Goal: Task Accomplishment & Management: Complete application form

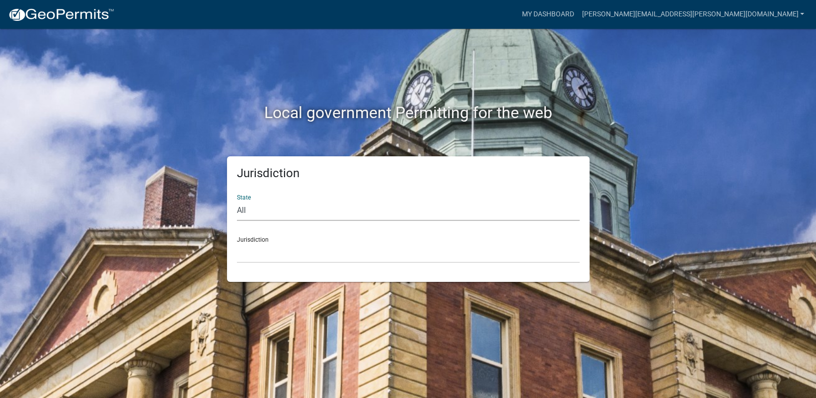
click at [289, 212] on select "All [US_STATE] [US_STATE] [US_STATE] [US_STATE] [US_STATE] [US_STATE] [US_STATE…" at bounding box center [408, 211] width 343 height 20
select select "[US_STATE]"
click at [237, 201] on select "All [US_STATE] [US_STATE] [US_STATE] [US_STATE] [US_STATE] [US_STATE] [US_STATE…" at bounding box center [408, 211] width 343 height 20
click at [286, 249] on select "City of [GEOGRAPHIC_DATA], [US_STATE] City of [GEOGRAPHIC_DATA], [US_STATE] Cit…" at bounding box center [408, 253] width 343 height 20
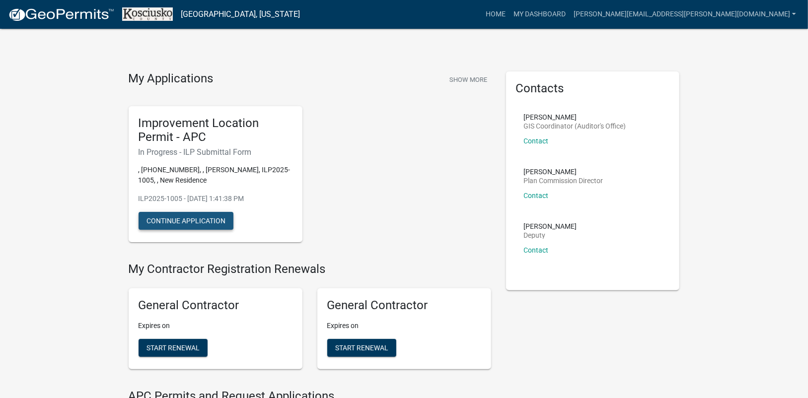
click at [192, 220] on button "Continue Application" at bounding box center [186, 221] width 95 height 18
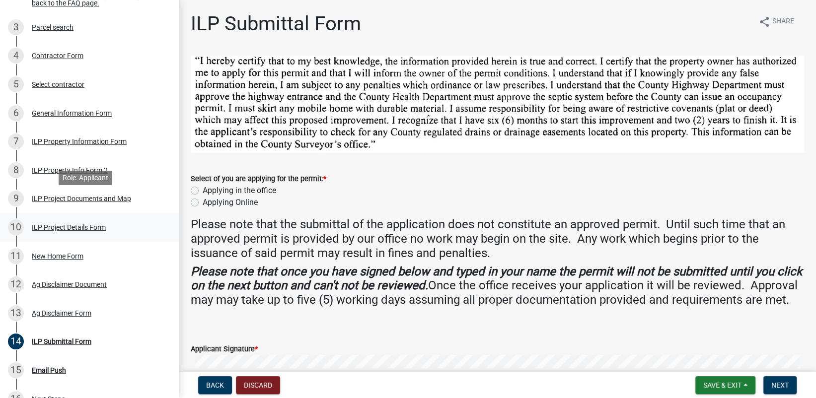
scroll to position [248, 0]
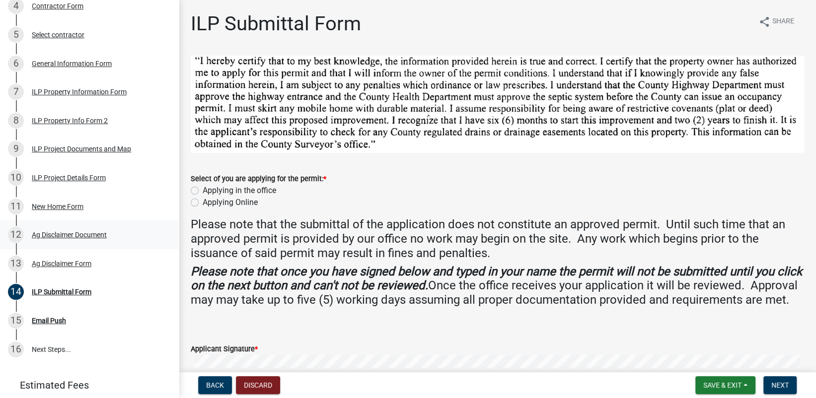
click at [71, 238] on div "Ag Disclaimer Document" at bounding box center [69, 234] width 75 height 7
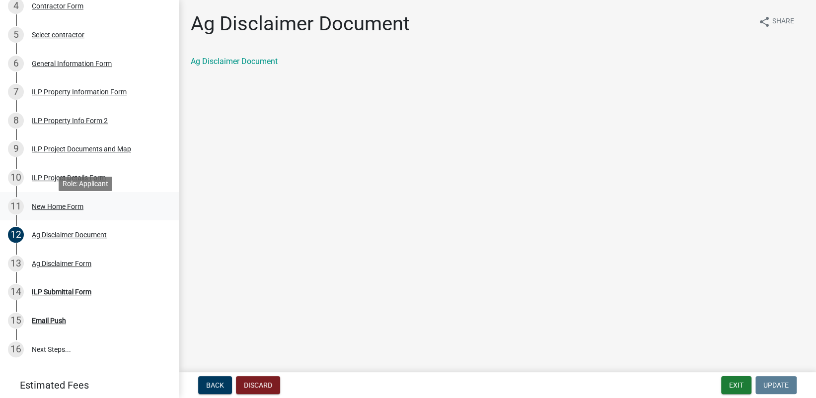
click at [62, 210] on div "New Home Form" at bounding box center [58, 206] width 52 height 7
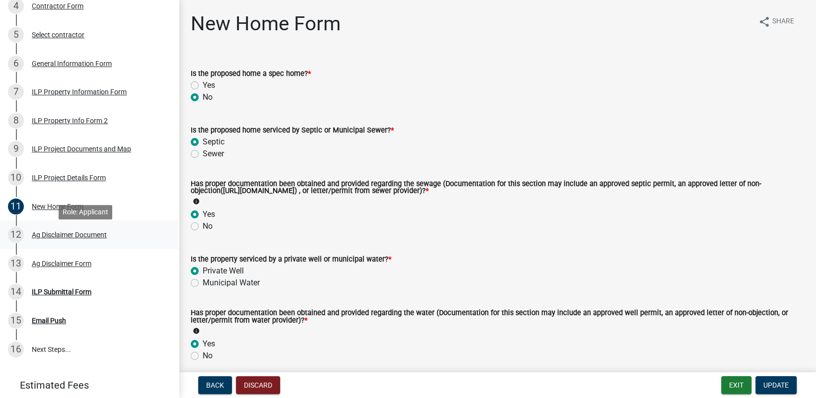
click at [64, 238] on div "Ag Disclaimer Document" at bounding box center [69, 234] width 75 height 7
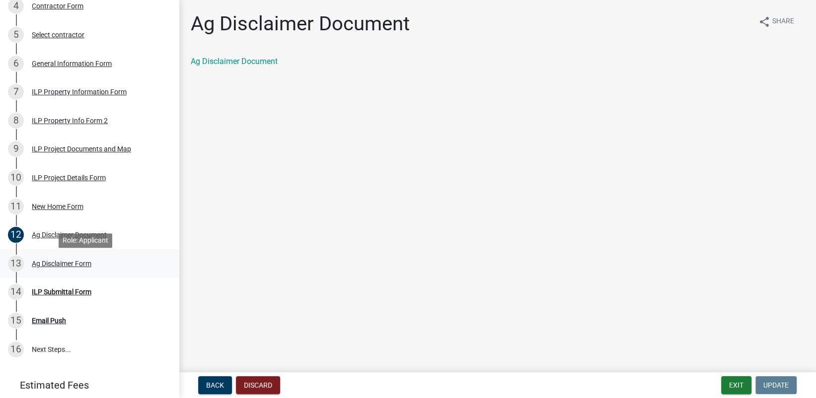
click at [61, 267] on div "Ag Disclaimer Form" at bounding box center [62, 263] width 60 height 7
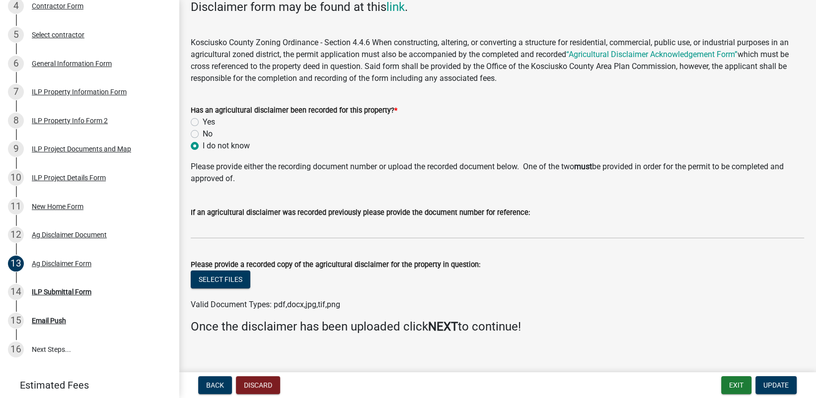
scroll to position [125, 0]
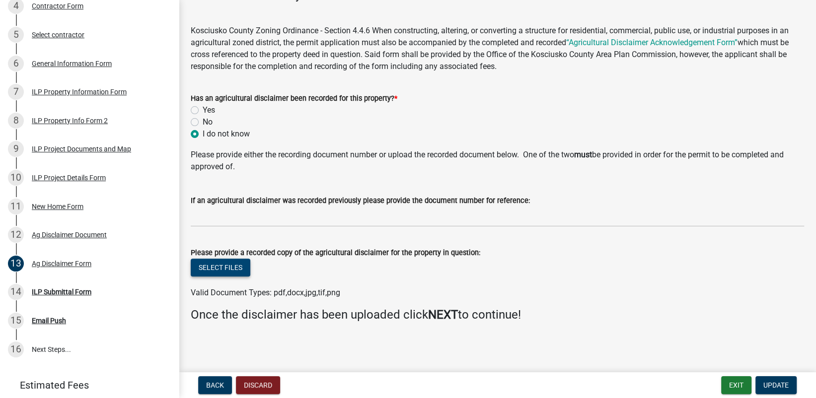
click at [233, 267] on button "Select files" at bounding box center [221, 268] width 60 height 18
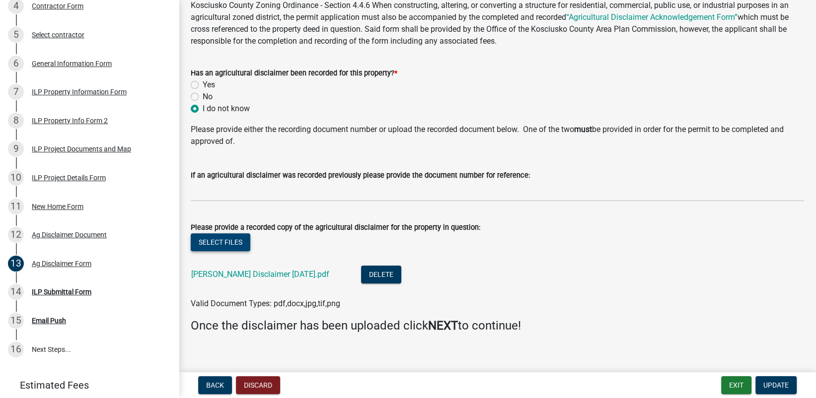
scroll to position [161, 0]
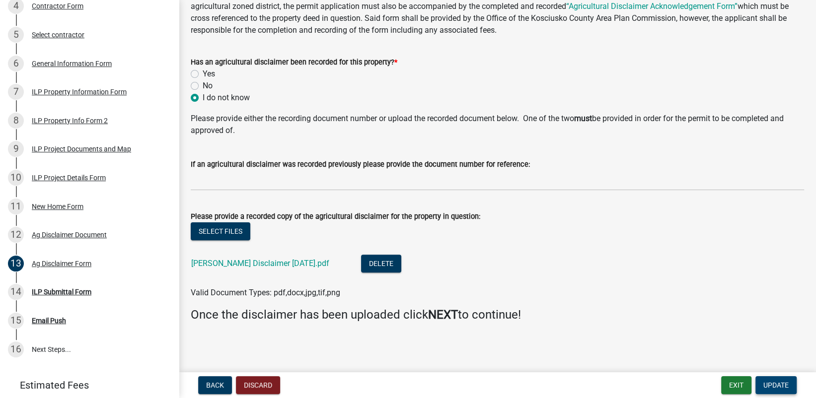
click at [768, 387] on span "Update" at bounding box center [775, 385] width 25 height 8
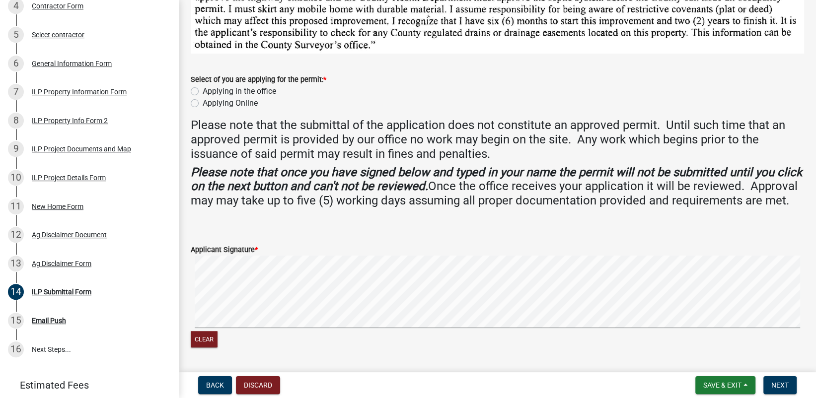
scroll to position [0, 0]
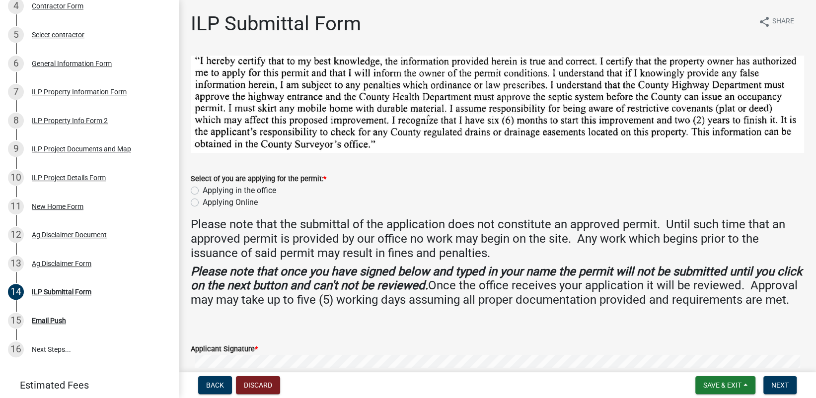
click at [203, 202] on label "Applying Online" at bounding box center [230, 203] width 55 height 12
click at [203, 202] on input "Applying Online" at bounding box center [206, 200] width 6 height 6
radio input "true"
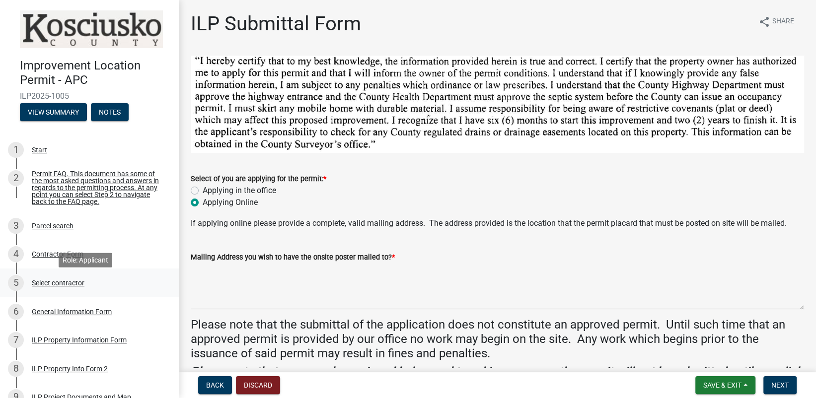
click at [56, 286] on div "Select contractor" at bounding box center [58, 283] width 53 height 7
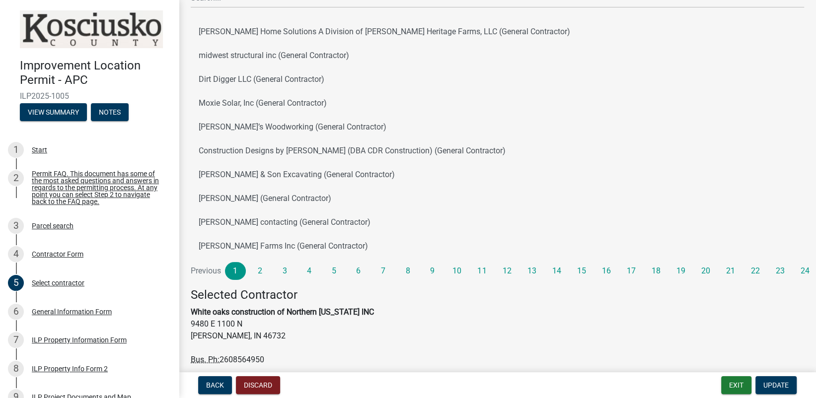
scroll to position [161, 0]
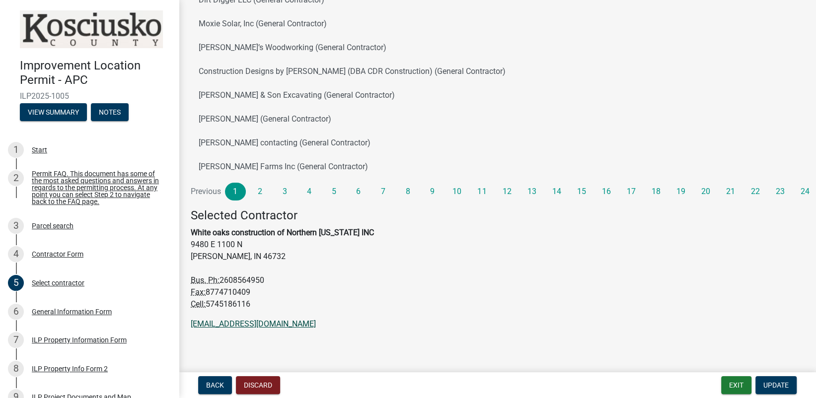
click at [240, 322] on link "[EMAIL_ADDRESS][DOMAIN_NAME]" at bounding box center [253, 323] width 125 height 9
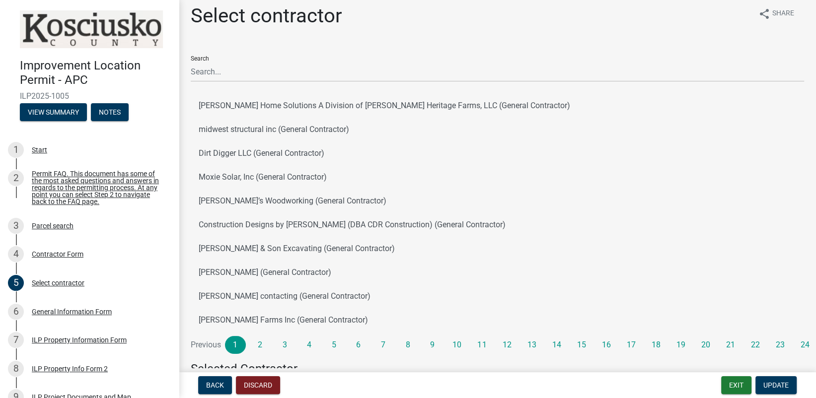
scroll to position [0, 0]
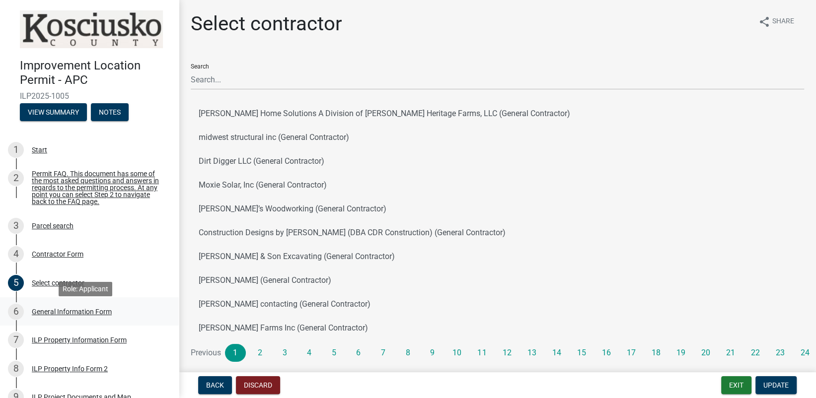
click at [71, 315] on div "General Information Form" at bounding box center [72, 311] width 80 height 7
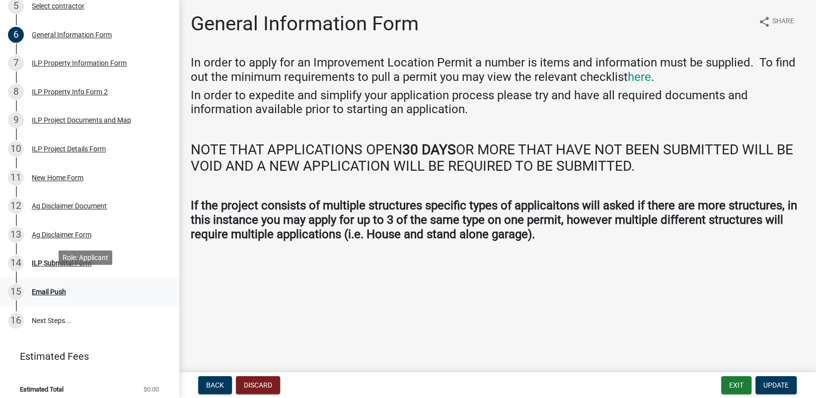
scroll to position [288, 0]
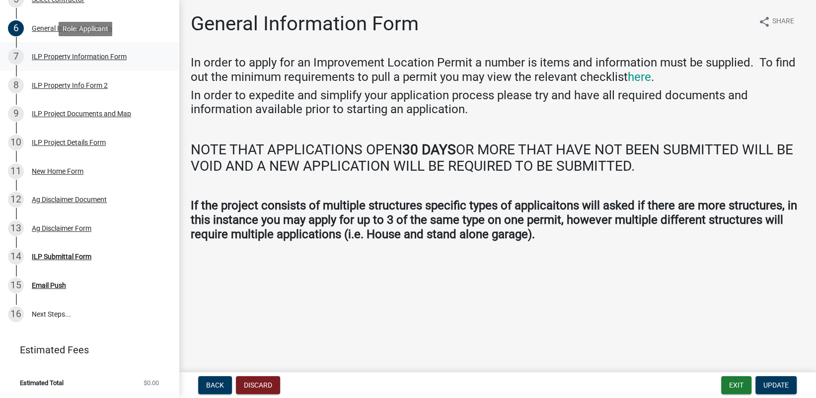
click at [58, 56] on div "ILP Property Information Form" at bounding box center [79, 56] width 95 height 7
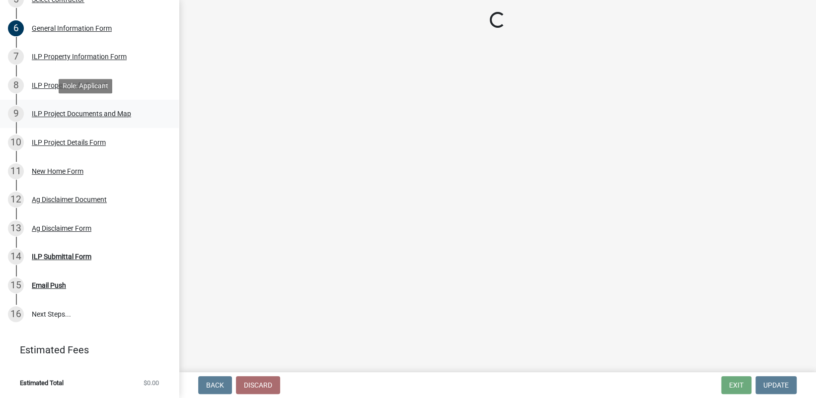
select select "8aeb2c27-db4f-4f65-83dd-c512a3678cb2"
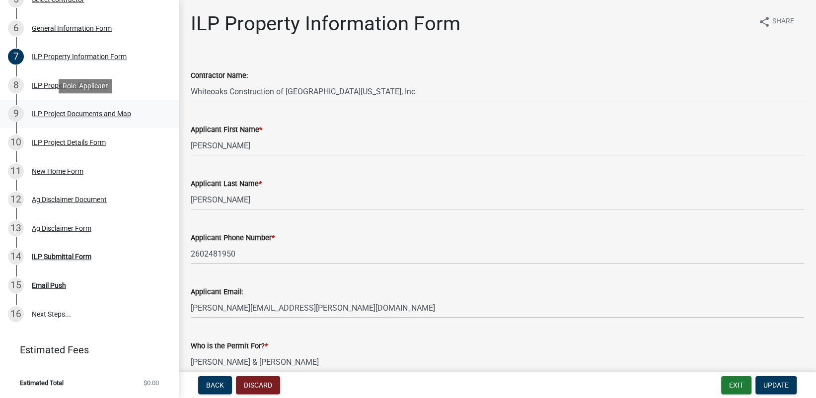
click at [77, 114] on div "ILP Project Documents and Map" at bounding box center [81, 113] width 99 height 7
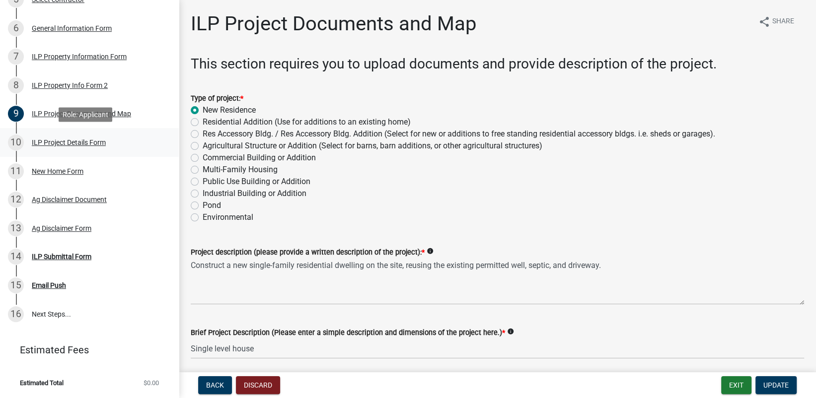
click at [64, 142] on div "ILP Project Details Form" at bounding box center [69, 142] width 74 height 7
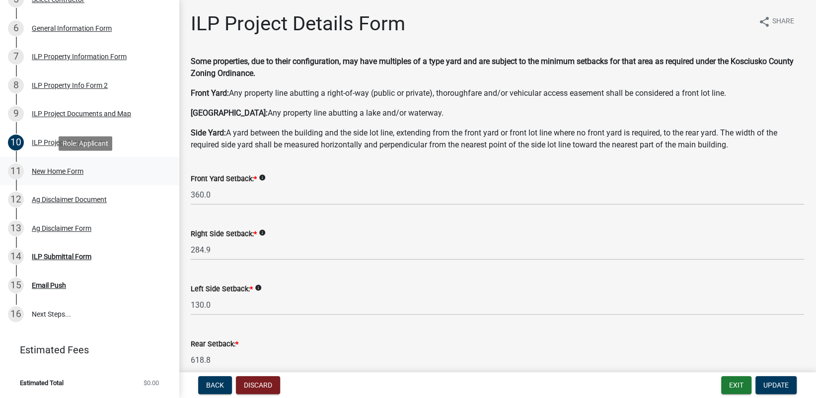
click at [54, 174] on div "New Home Form" at bounding box center [58, 171] width 52 height 7
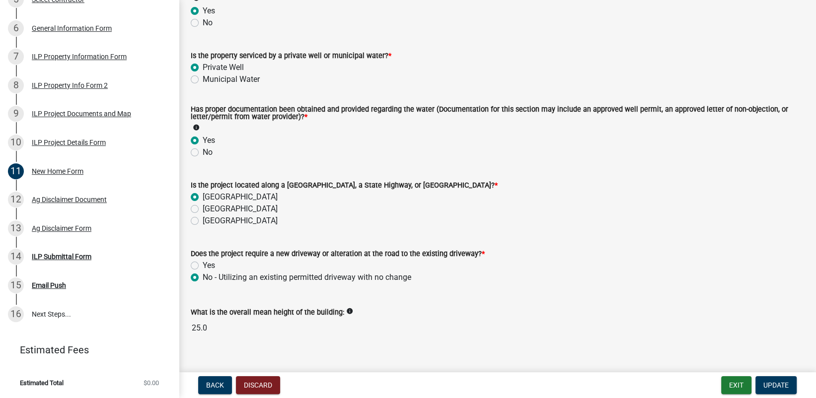
scroll to position [220, 0]
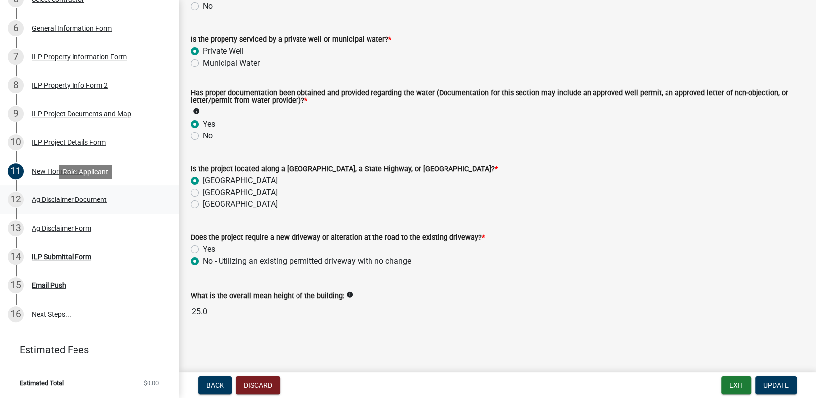
click at [55, 200] on div "Ag Disclaimer Document" at bounding box center [69, 199] width 75 height 7
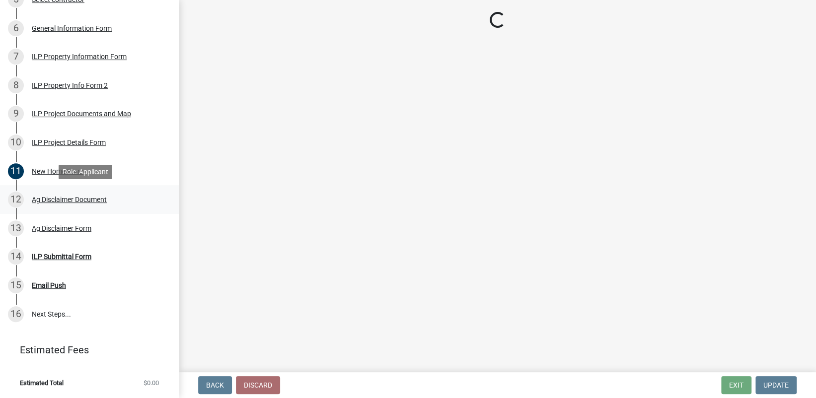
scroll to position [0, 0]
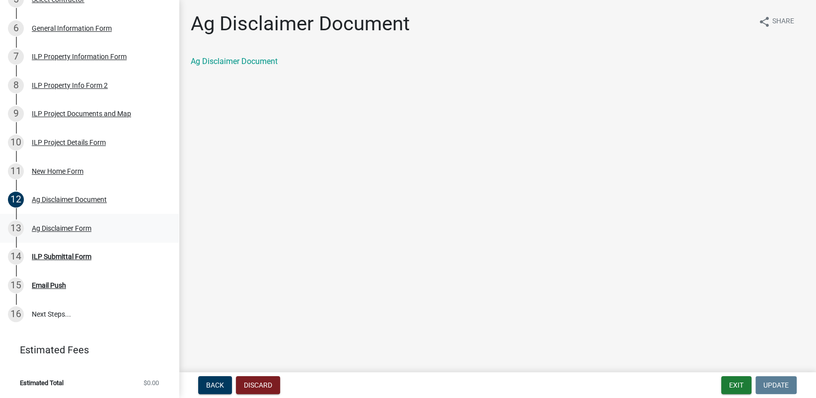
click at [60, 226] on div "Ag Disclaimer Form" at bounding box center [62, 228] width 60 height 7
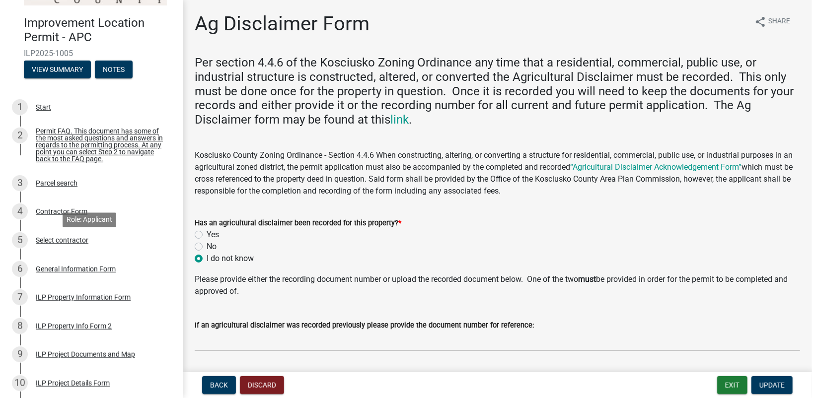
scroll to position [40, 0]
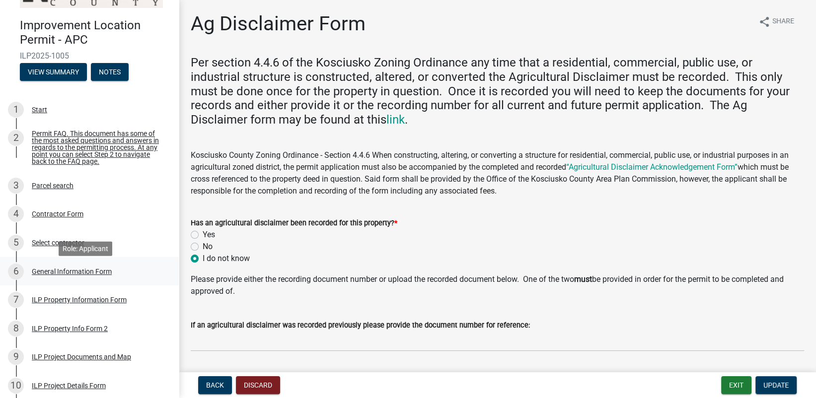
click at [78, 275] on div "General Information Form" at bounding box center [72, 271] width 80 height 7
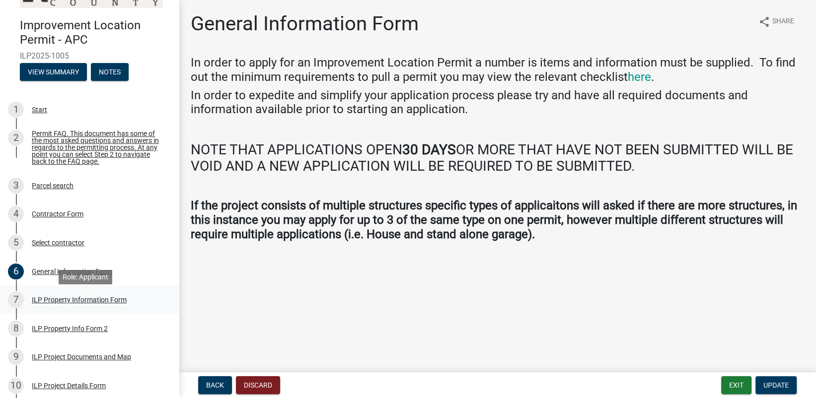
click at [82, 303] on div "ILP Property Information Form" at bounding box center [79, 299] width 95 height 7
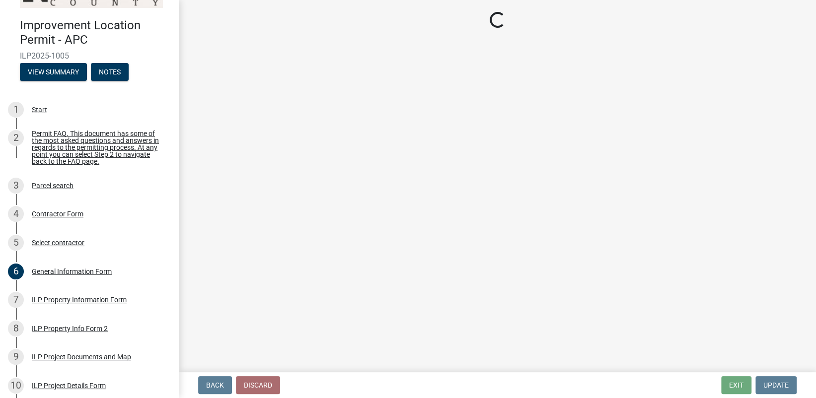
select select "8aeb2c27-db4f-4f65-83dd-c512a3678cb2"
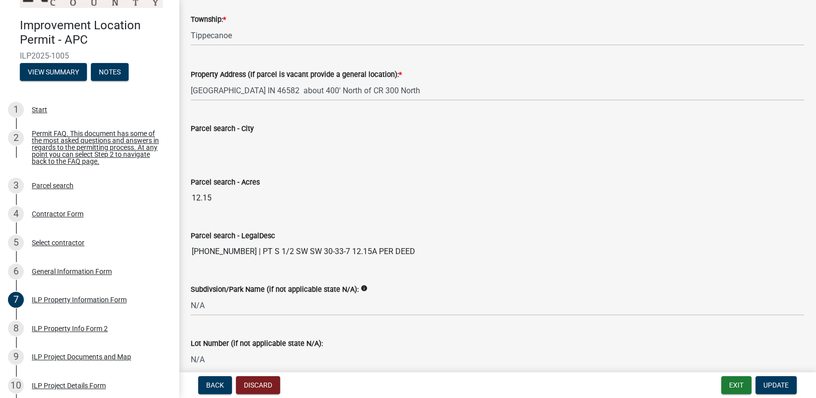
scroll to position [811, 0]
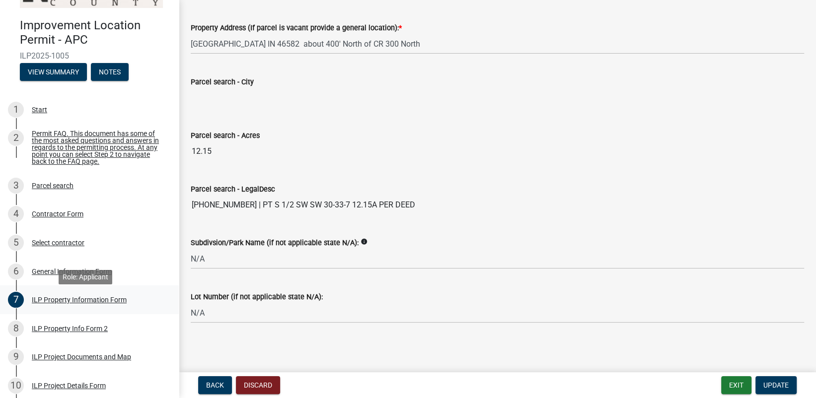
click at [81, 303] on div "ILP Property Information Form" at bounding box center [79, 299] width 95 height 7
click at [56, 303] on div "ILP Property Information Form" at bounding box center [79, 299] width 95 height 7
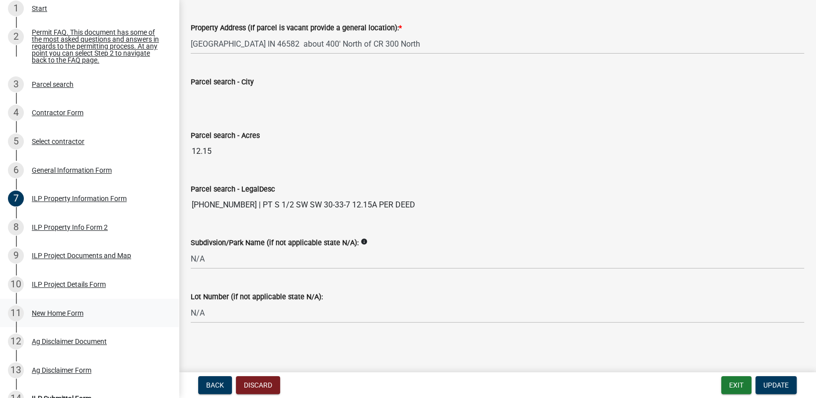
scroll to position [189, 0]
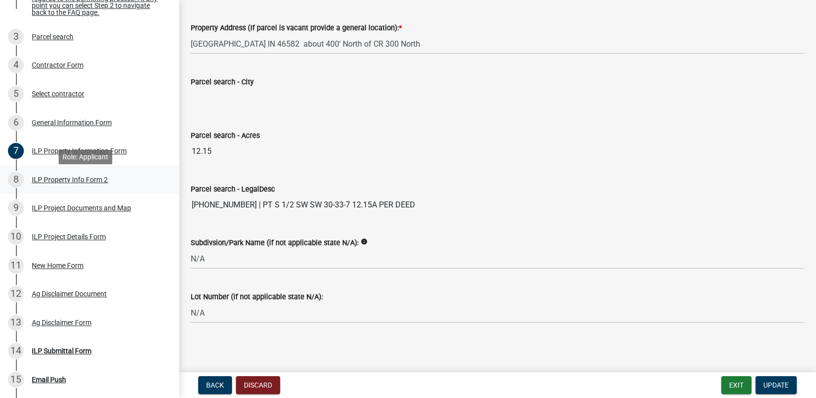
click at [54, 183] on div "ILP Property Info Form 2" at bounding box center [70, 179] width 76 height 7
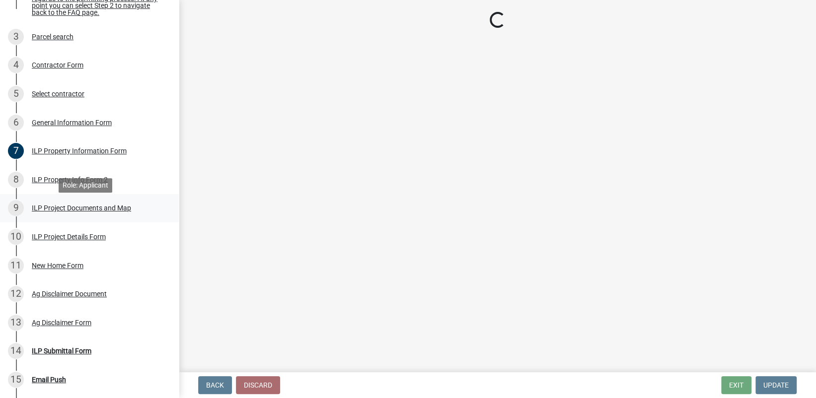
select select "0609af41-fe40-4fa2-880d-6f54f567ae8e"
select select "ea119d11-e52e-4559-b746-af06211fe819"
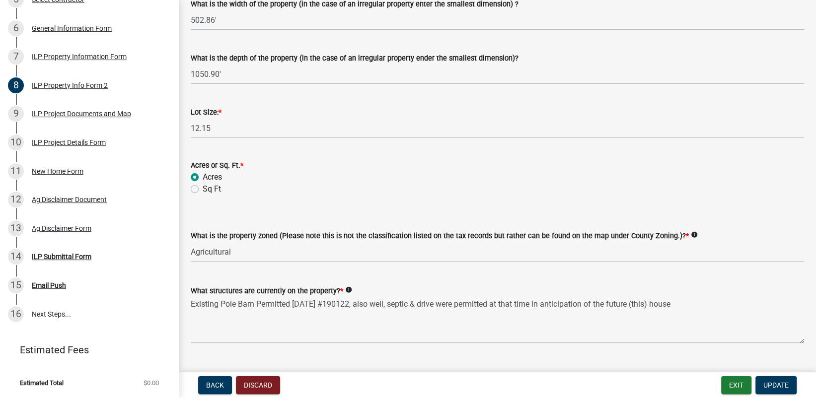
scroll to position [431, 0]
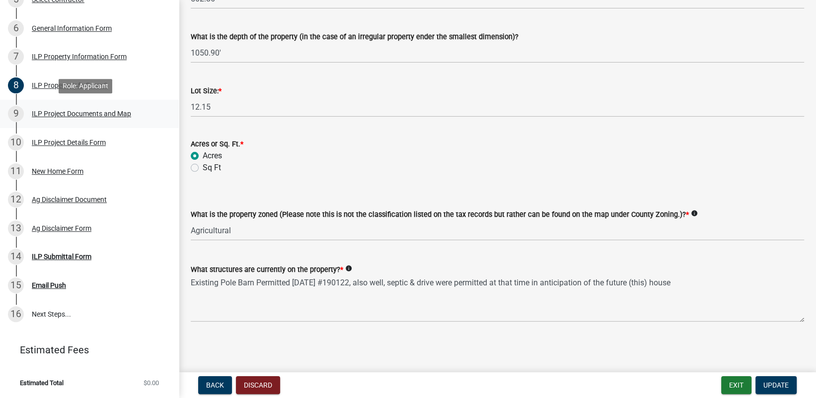
click at [67, 112] on div "ILP Project Documents and Map" at bounding box center [81, 113] width 99 height 7
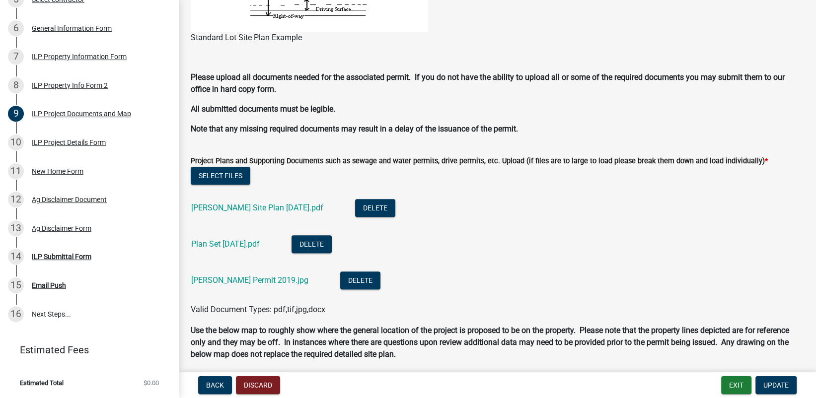
scroll to position [794, 0]
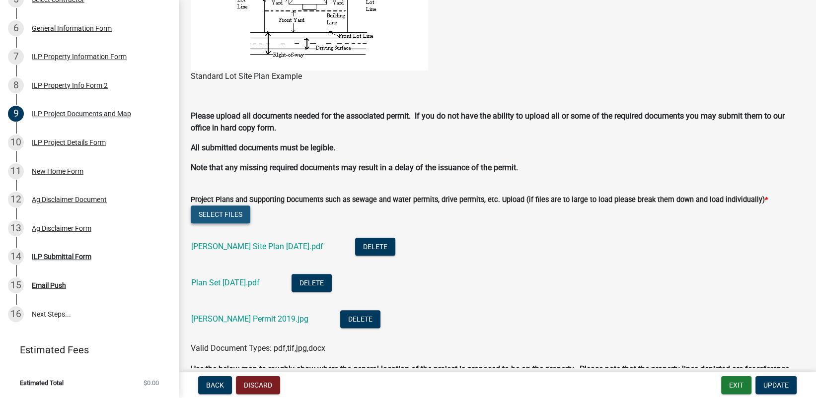
click at [228, 212] on button "Select files" at bounding box center [221, 215] width 60 height 18
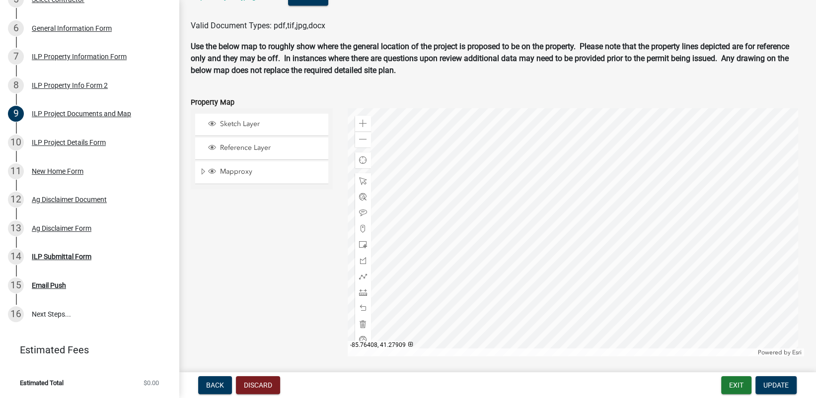
scroll to position [1297, 0]
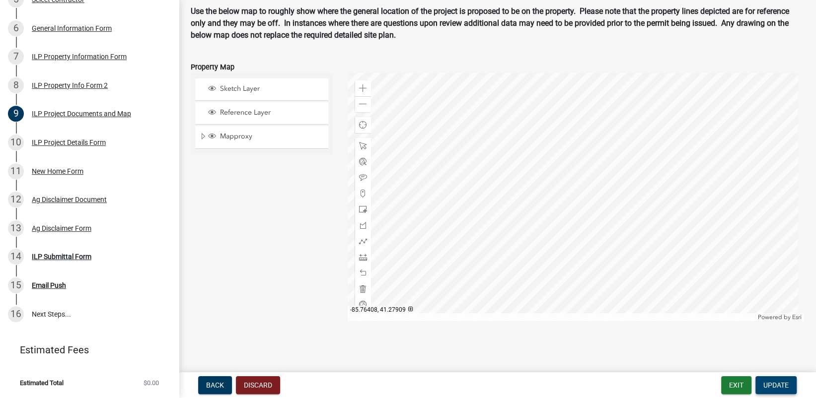
click at [777, 383] on span "Update" at bounding box center [775, 385] width 25 height 8
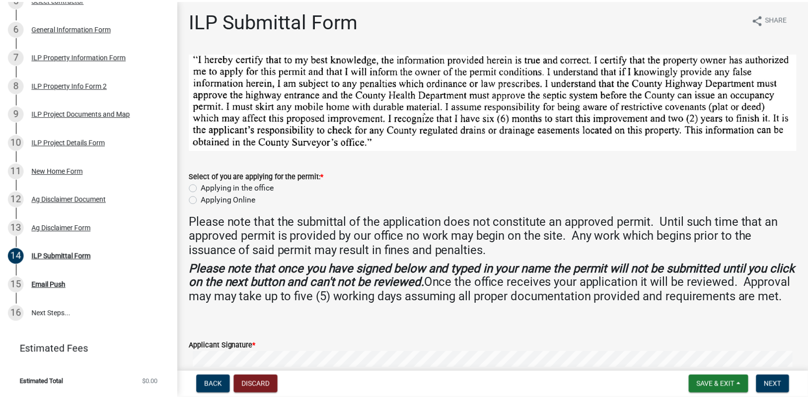
scroll to position [0, 0]
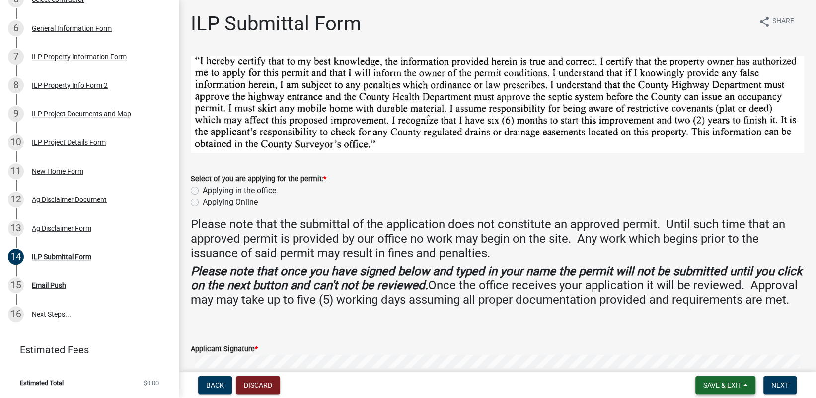
click at [727, 386] on span "Save & Exit" at bounding box center [722, 385] width 38 height 8
click at [707, 358] on button "Save & Exit" at bounding box center [715, 360] width 79 height 24
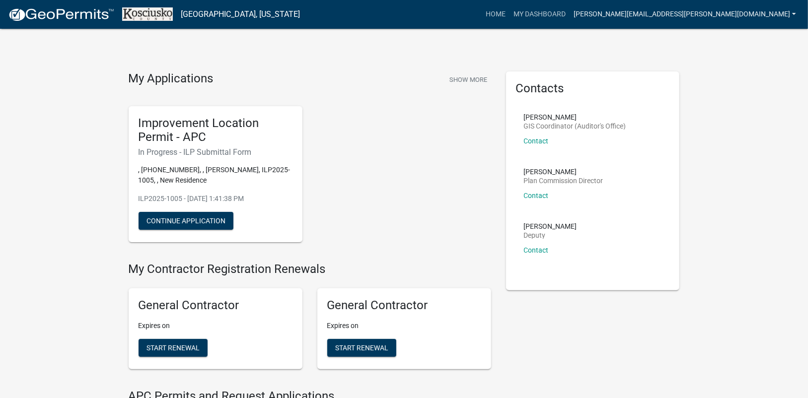
click at [795, 15] on link "[PERSON_NAME][EMAIL_ADDRESS][PERSON_NAME][DOMAIN_NAME]" at bounding box center [685, 14] width 230 height 19
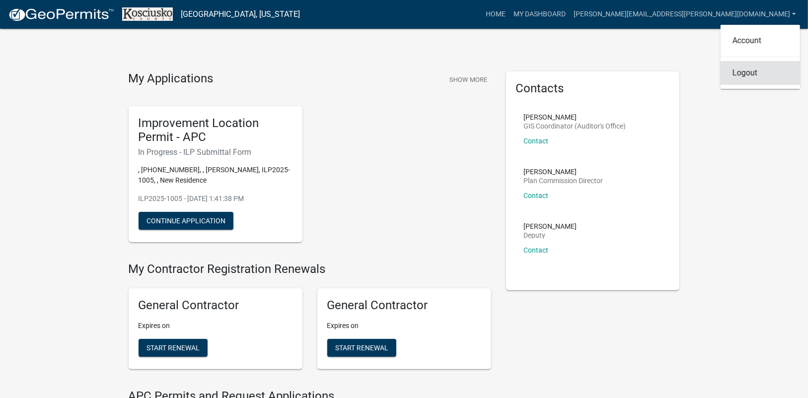
click at [746, 69] on link "Logout" at bounding box center [759, 73] width 79 height 24
